Goal: Task Accomplishment & Management: Manage account settings

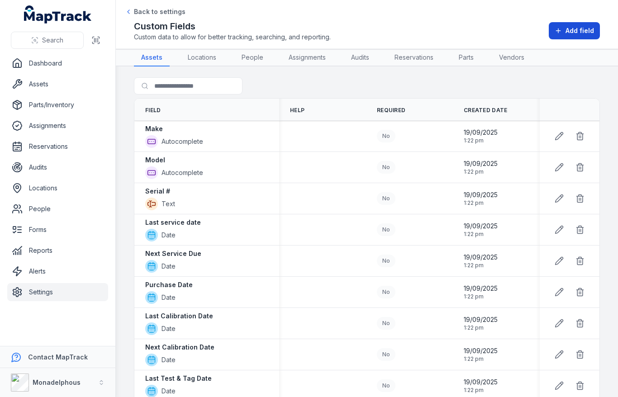
click at [561, 32] on icon at bounding box center [558, 30] width 7 height 7
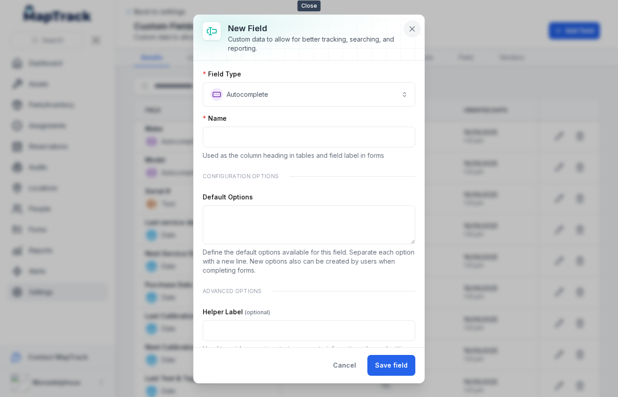
click at [417, 33] on button at bounding box center [412, 28] width 17 height 17
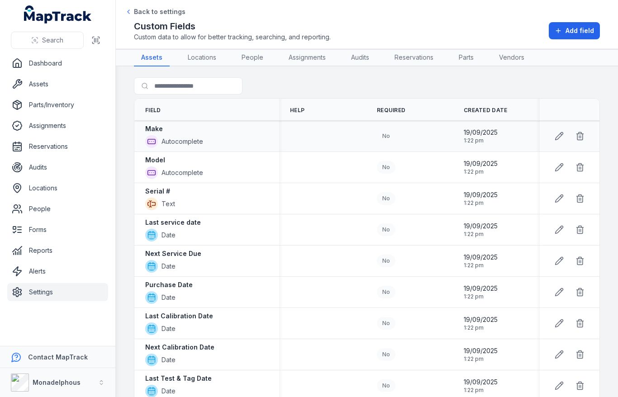
scroll to position [509, 0]
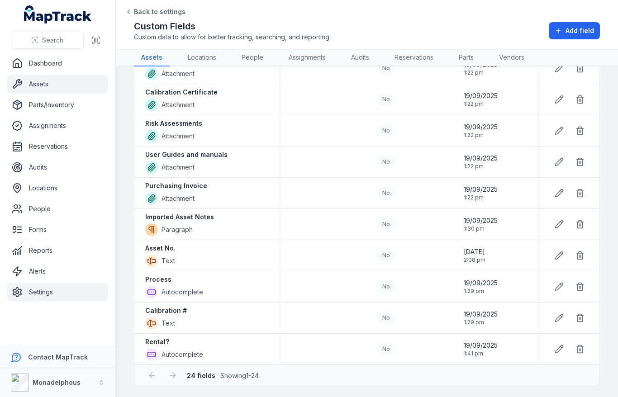
click at [62, 90] on link "Assets" at bounding box center [57, 84] width 101 height 18
click at [422, 38] on div "Custom Fields Custom data to allow for better tracking, searching, and reportin…" at bounding box center [367, 31] width 466 height 22
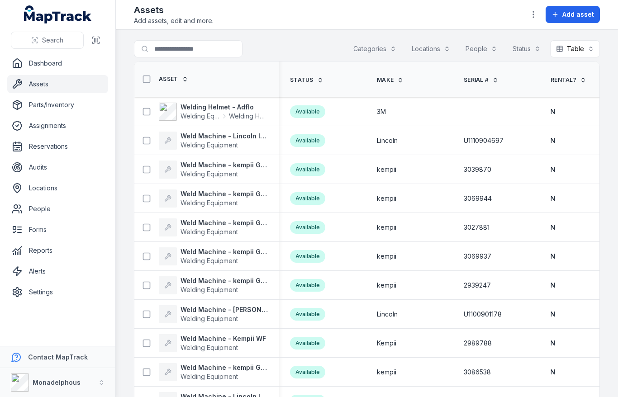
click at [541, 21] on div at bounding box center [533, 14] width 17 height 17
click at [536, 20] on button "button" at bounding box center [533, 14] width 17 height 17
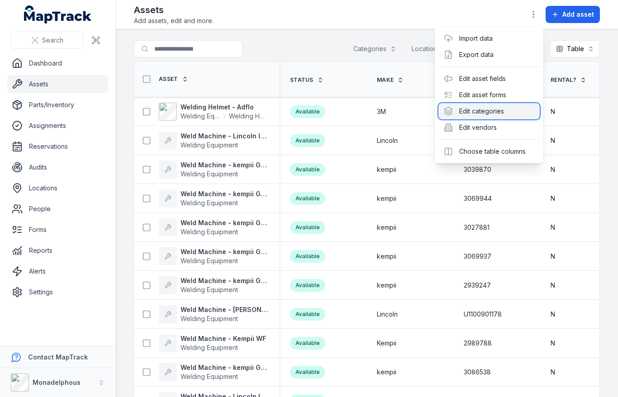
click at [491, 106] on div "Edit categories" at bounding box center [488, 111] width 101 height 16
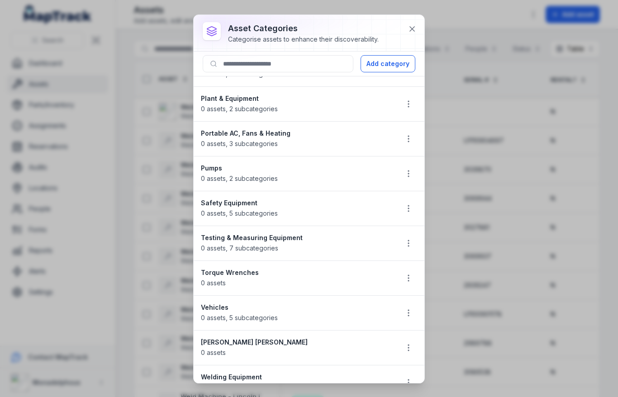
scroll to position [668, 0]
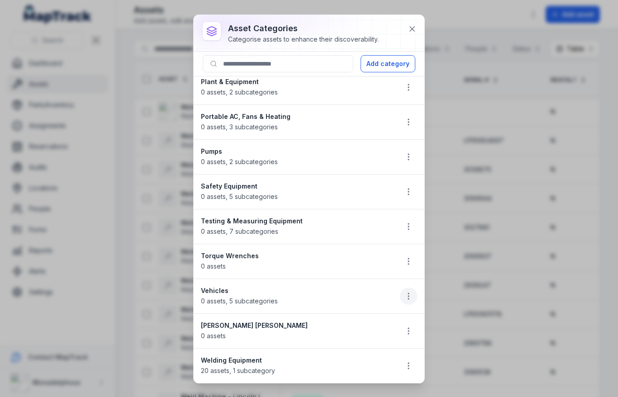
click at [403, 299] on button "button" at bounding box center [408, 296] width 17 height 17
click at [338, 311] on div "Edit Duplicate Delete" at bounding box center [363, 341] width 109 height 64
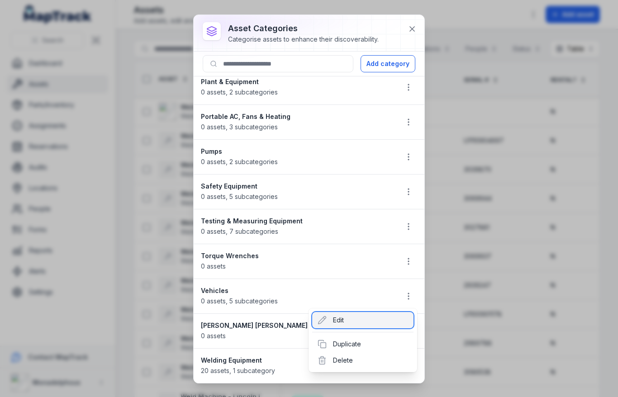
click at [338, 318] on div "Edit" at bounding box center [362, 320] width 101 height 16
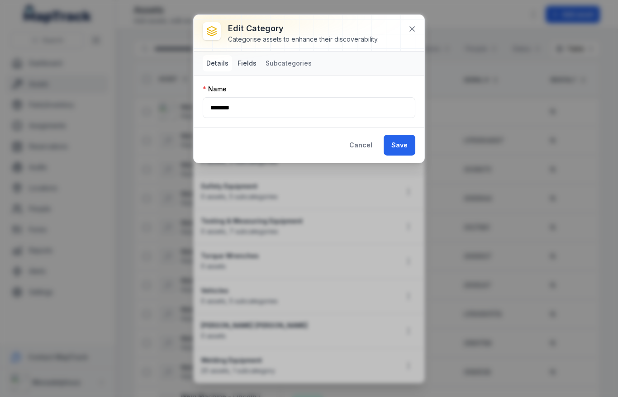
click at [253, 63] on button "Fields" at bounding box center [247, 63] width 26 height 16
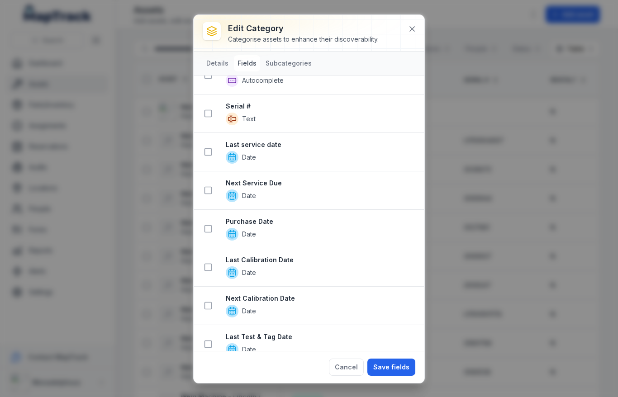
scroll to position [0, 0]
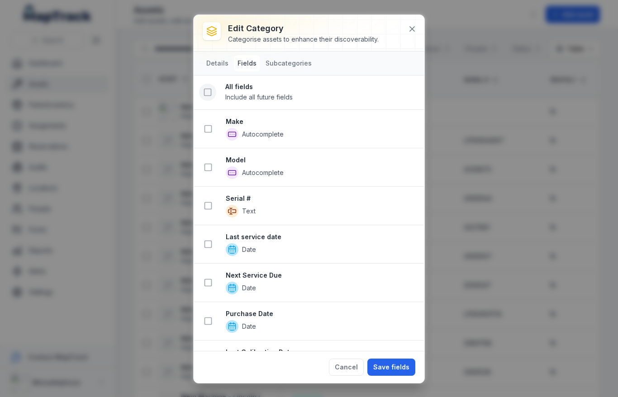
click at [205, 91] on icon at bounding box center [207, 92] width 9 height 9
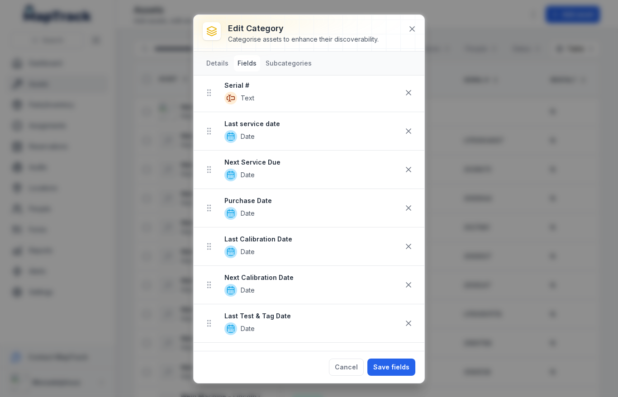
scroll to position [133, 0]
click at [400, 247] on span "Date" at bounding box center [312, 251] width 176 height 13
click at [406, 247] on icon at bounding box center [408, 246] width 9 height 9
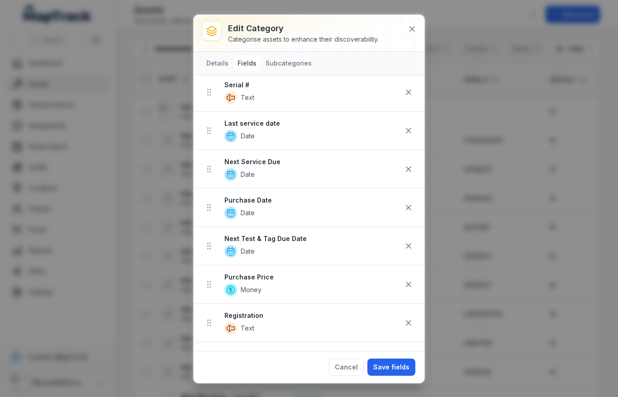
click at [406, 247] on icon at bounding box center [408, 246] width 9 height 9
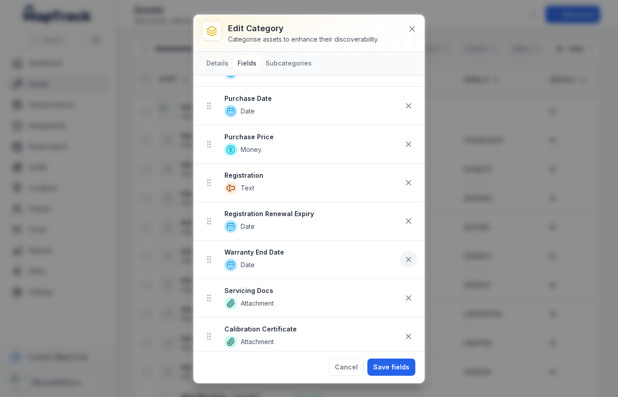
scroll to position [242, 0]
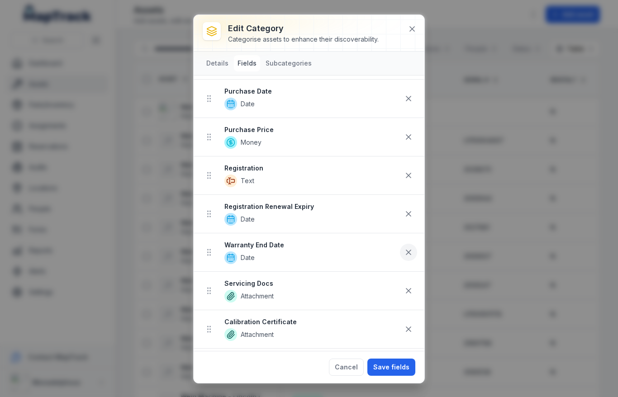
click at [410, 254] on icon at bounding box center [408, 252] width 5 height 5
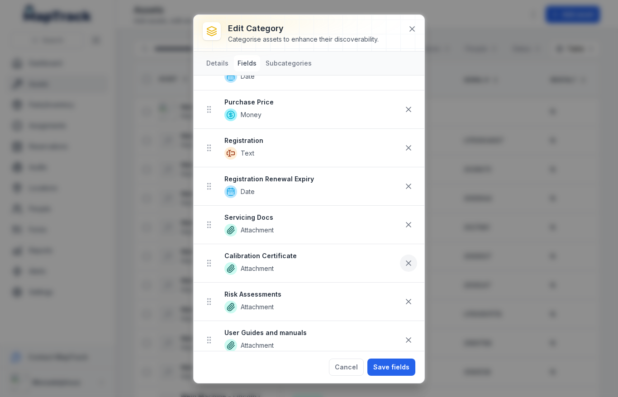
click at [408, 265] on icon at bounding box center [408, 263] width 9 height 9
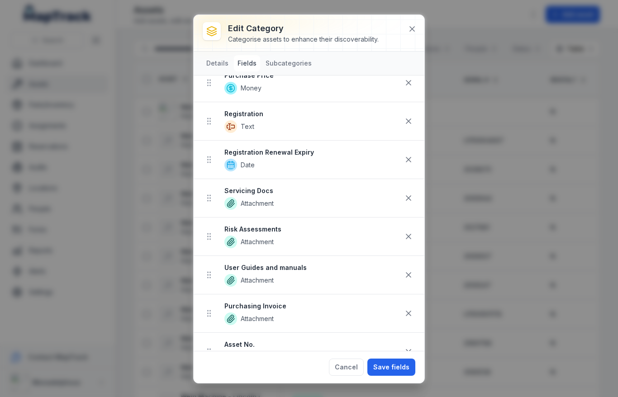
scroll to position [297, 0]
click at [410, 236] on icon at bounding box center [408, 235] width 5 height 5
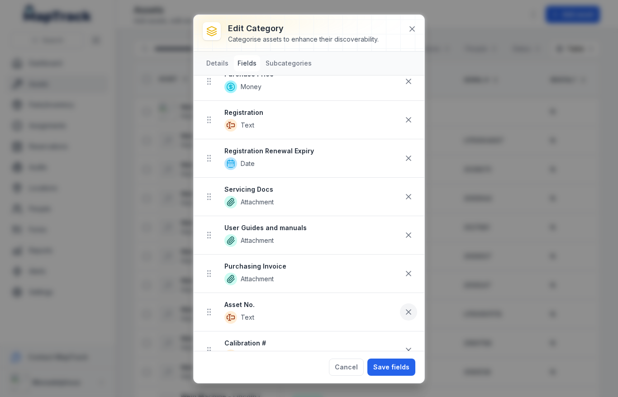
scroll to position [341, 0]
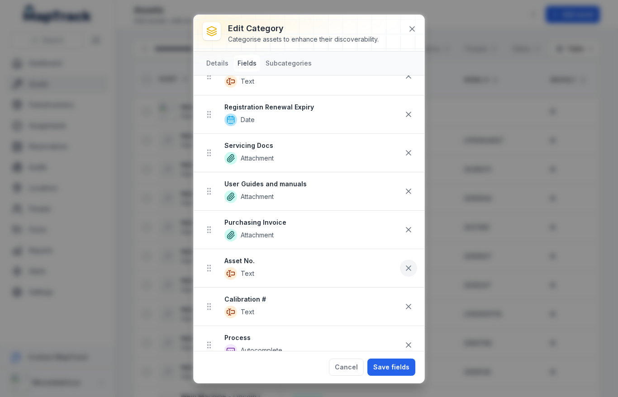
click at [408, 311] on button at bounding box center [408, 306] width 17 height 17
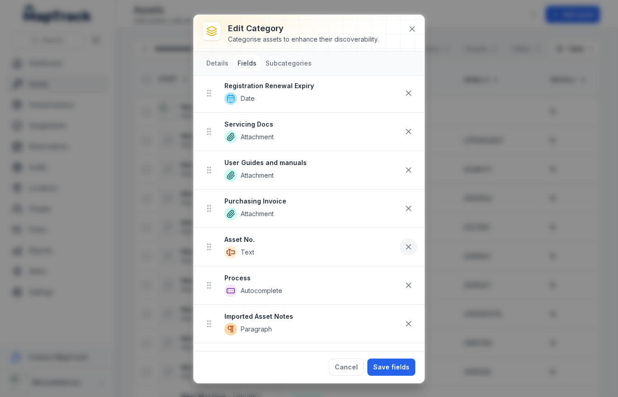
scroll to position [385, 0]
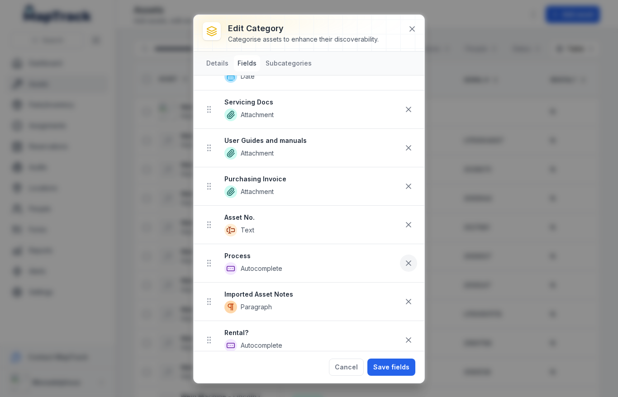
click at [414, 267] on button at bounding box center [408, 263] width 17 height 17
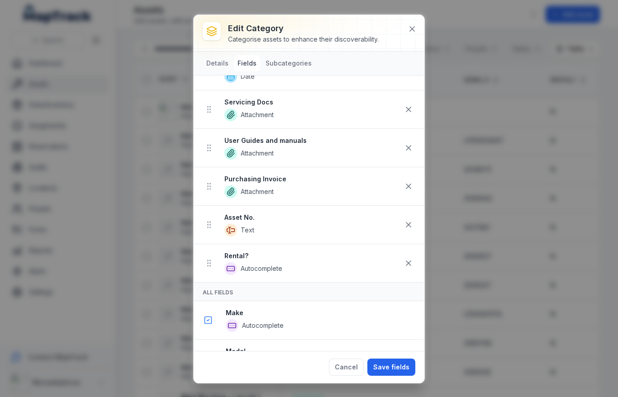
scroll to position [346, 0]
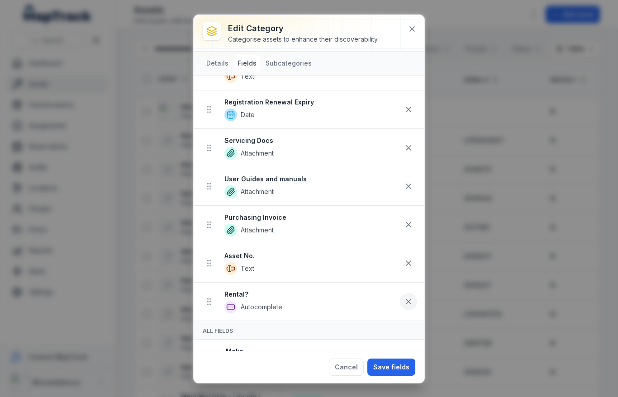
click at [405, 302] on icon at bounding box center [408, 301] width 9 height 9
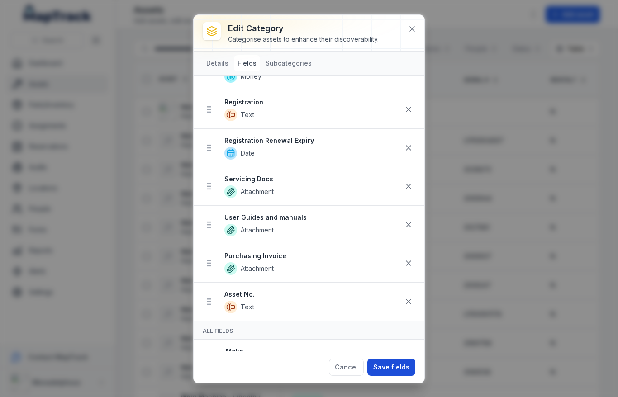
click at [391, 366] on button "Save fields" at bounding box center [391, 367] width 48 height 17
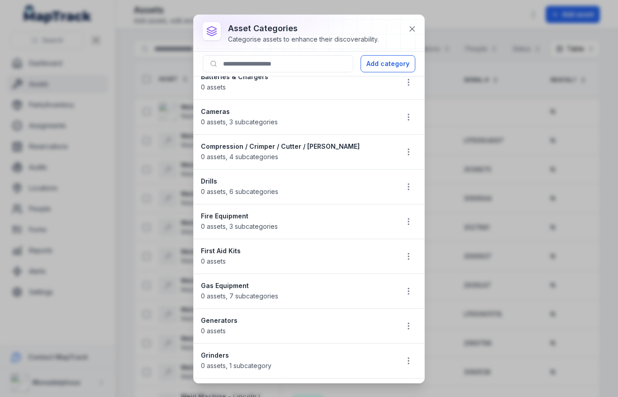
scroll to position [0, 0]
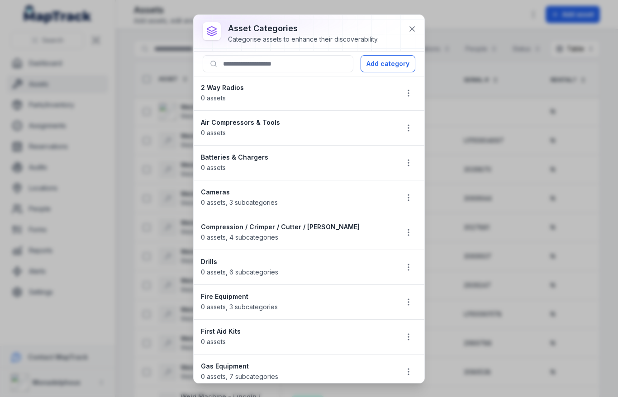
click at [150, 146] on div "asset categories Categorise assets to enhance their discoverability. Add catego…" at bounding box center [309, 198] width 618 height 397
click at [410, 32] on icon at bounding box center [412, 28] width 9 height 9
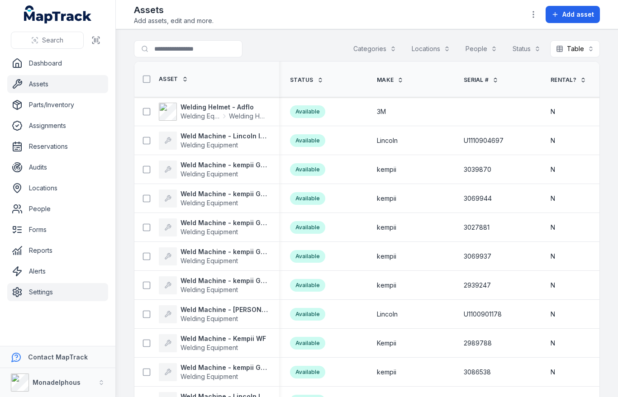
click at [48, 288] on link "Settings" at bounding box center [57, 292] width 101 height 18
